Goal: Complete application form: Complete application form

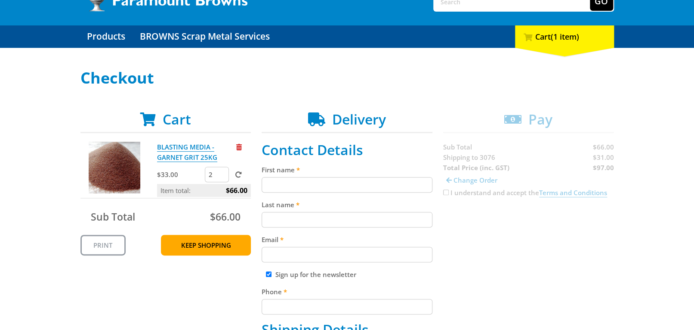
scroll to position [86, 0]
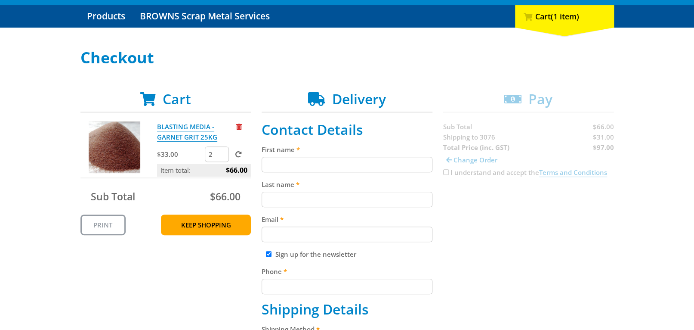
click at [336, 166] on input "First name" at bounding box center [347, 164] width 171 height 15
type input "[PERSON_NAME]"
type input "[PERSON_NAME][EMAIL_ADDRESS][DOMAIN_NAME]"
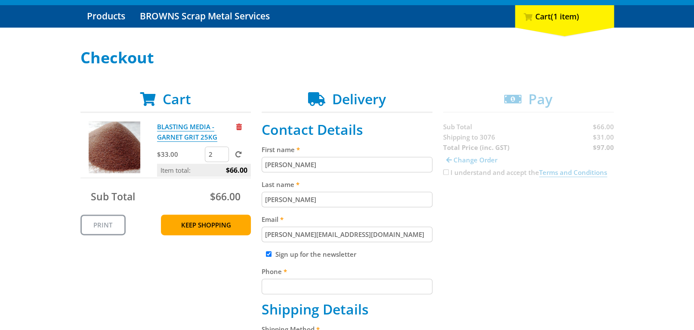
type input "0425841680"
type input "rapid perforating"
type input "[STREET_ADDRESS]"
type input "EPPING"
select select "VIC"
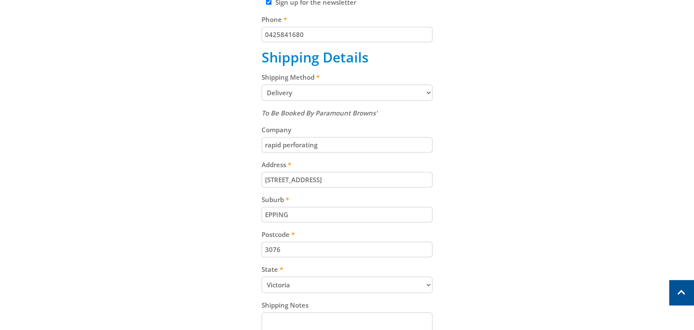
scroll to position [344, 0]
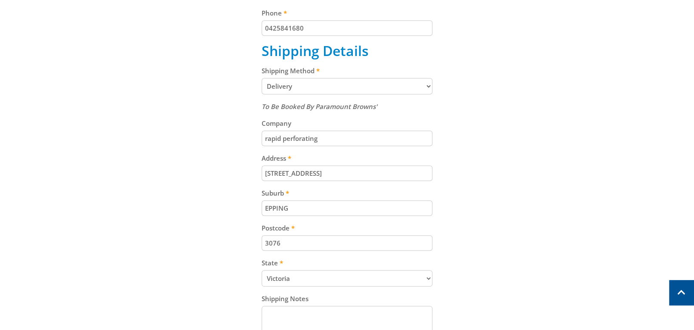
click at [276, 172] on input "[STREET_ADDRESS]" at bounding box center [347, 172] width 171 height 15
type input "[STREET_ADDRESS]"
click at [428, 85] on select "Pickup from Gepps Cross Delivery" at bounding box center [347, 86] width 171 height 16
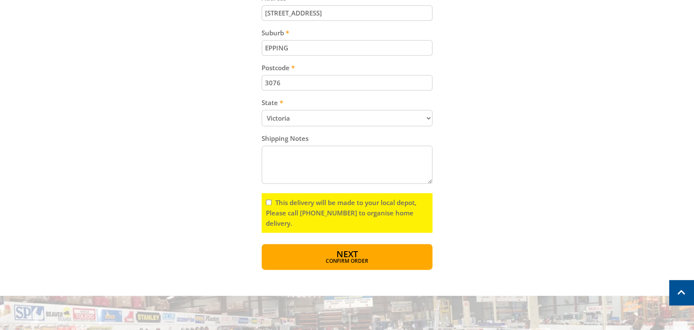
scroll to position [559, 0]
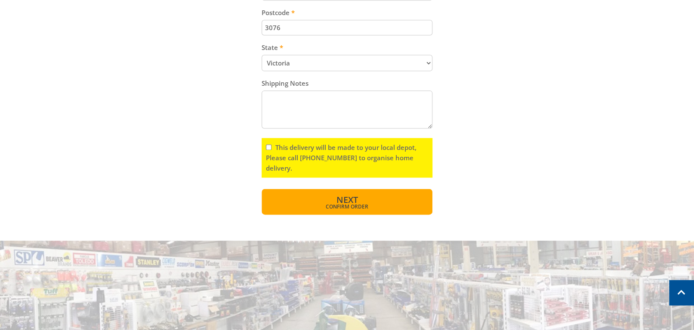
click at [347, 204] on span "Confirm order" at bounding box center [347, 206] width 134 height 5
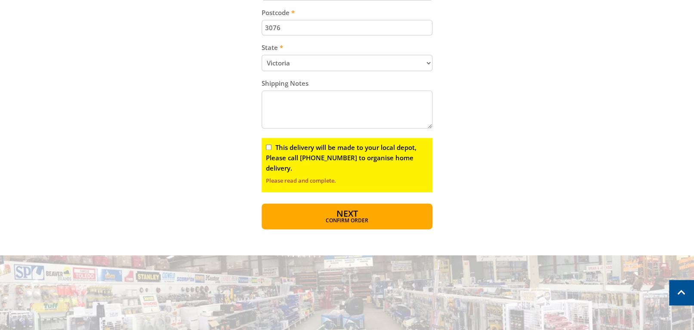
click at [269, 146] on input "This delivery will be made to your local depot, Please call [PHONE_NUMBER] to o…" at bounding box center [269, 147] width 6 height 6
checkbox input "true"
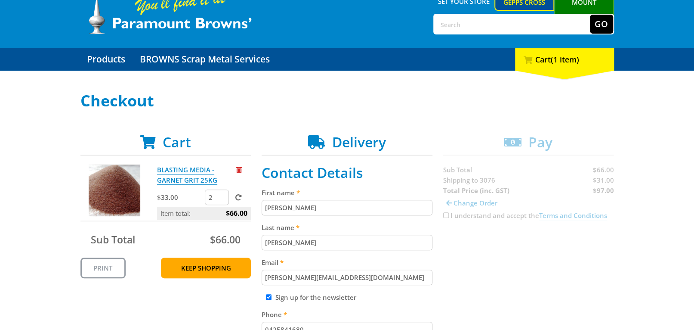
scroll to position [0, 0]
